Goal: Find specific page/section: Find specific page/section

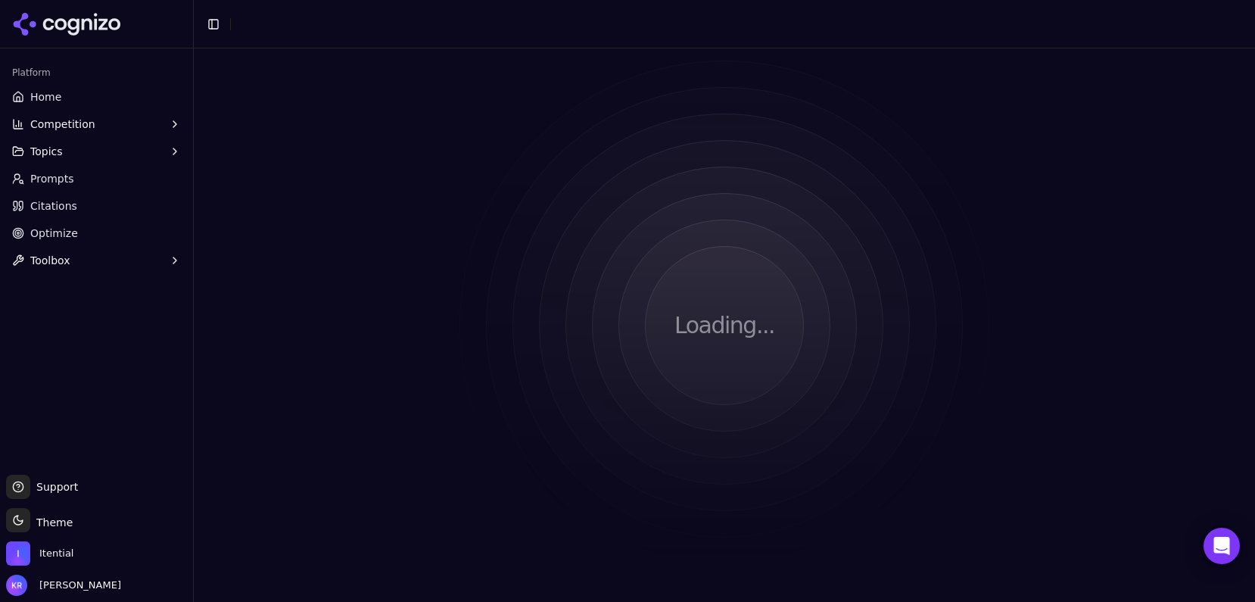
click at [79, 97] on link "Home" at bounding box center [96, 97] width 181 height 24
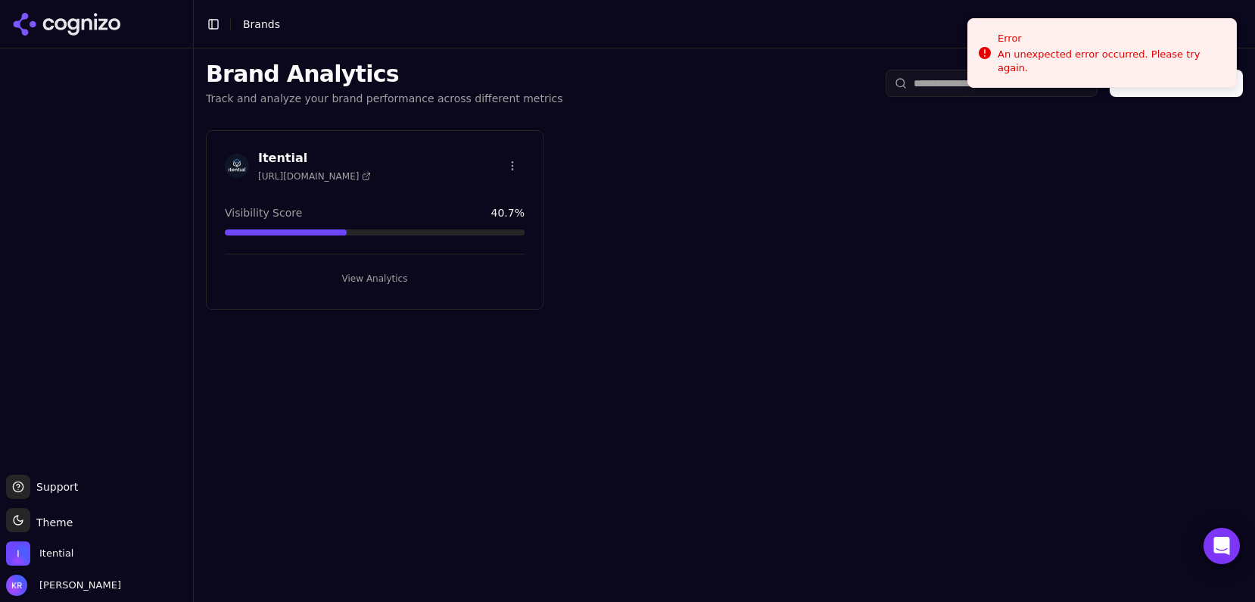
click at [377, 162] on div "Itential [URL][DOMAIN_NAME]" at bounding box center [375, 165] width 300 height 33
click at [372, 285] on button "View Analytics" at bounding box center [375, 278] width 300 height 24
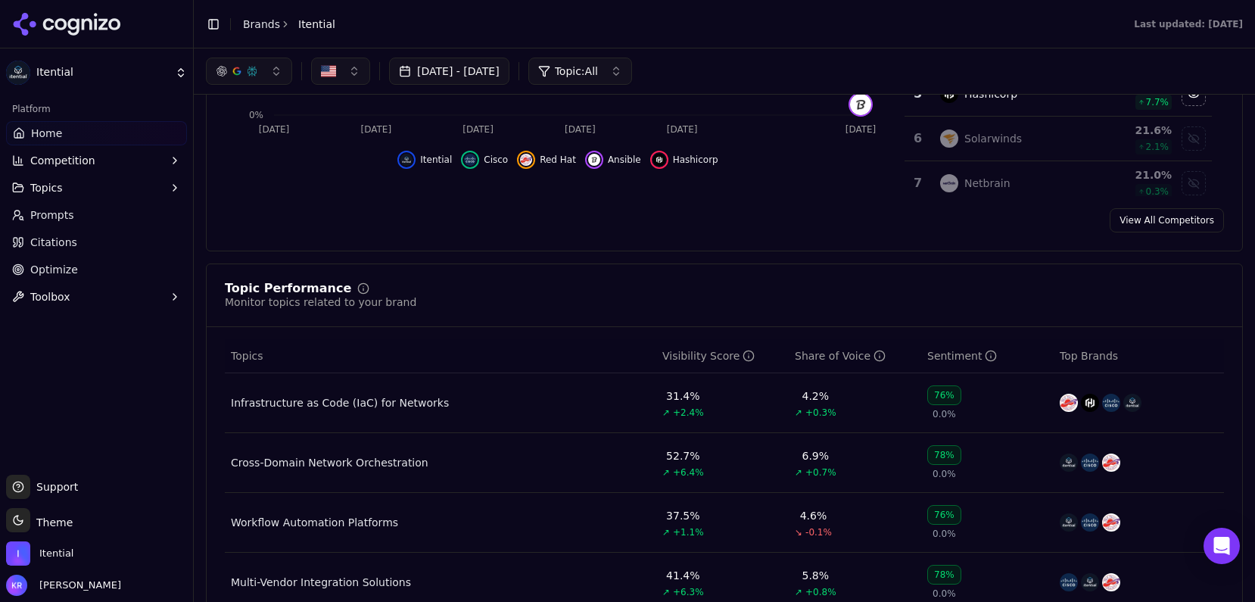
scroll to position [357, 0]
